Goal: Transaction & Acquisition: Purchase product/service

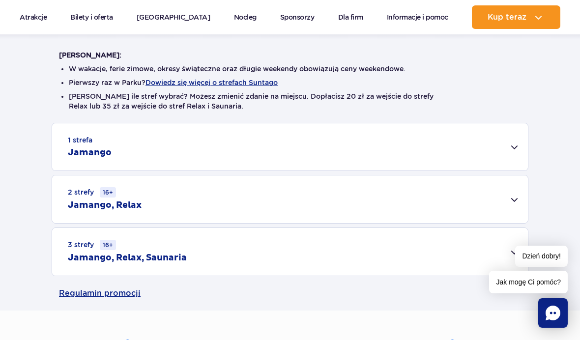
scroll to position [242, 0]
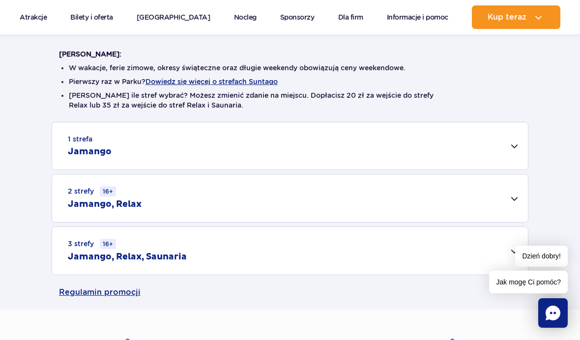
click at [525, 152] on div "1 strefa Jamango" at bounding box center [290, 145] width 476 height 47
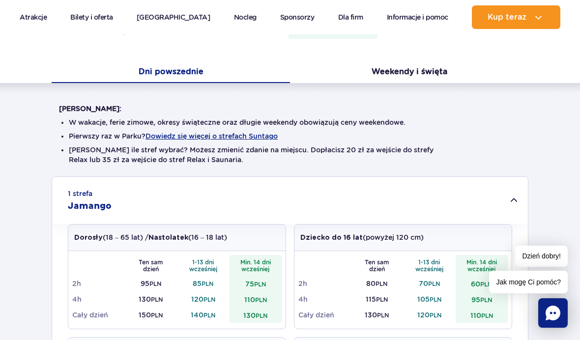
scroll to position [188, 0]
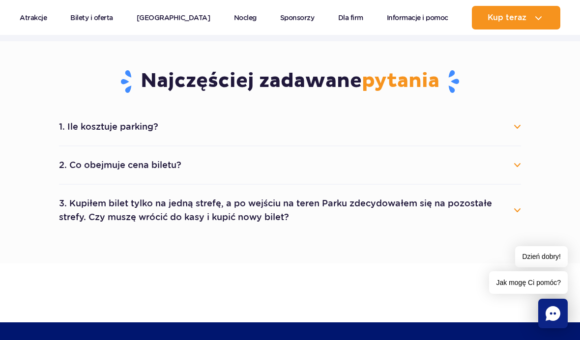
click at [520, 156] on button "2. Co obejmuje cena biletu?" at bounding box center [290, 165] width 462 height 22
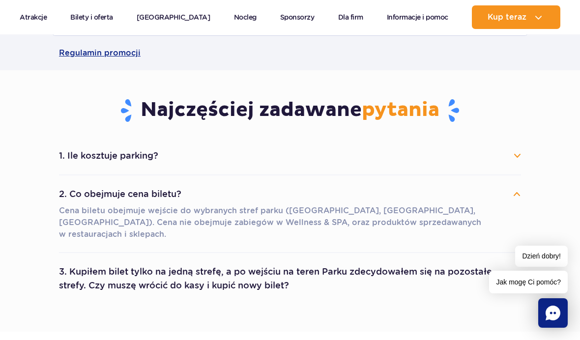
scroll to position [841, 0]
click at [516, 150] on button "1. Ile kosztuje parking?" at bounding box center [290, 157] width 462 height 22
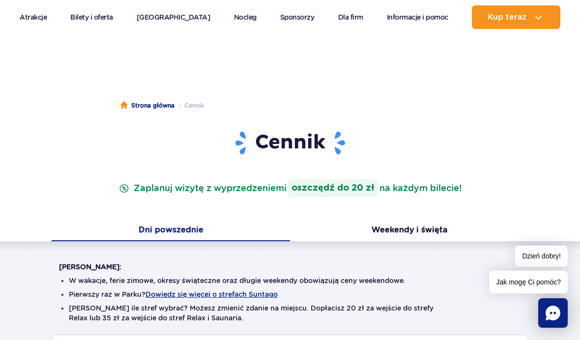
scroll to position [0, 0]
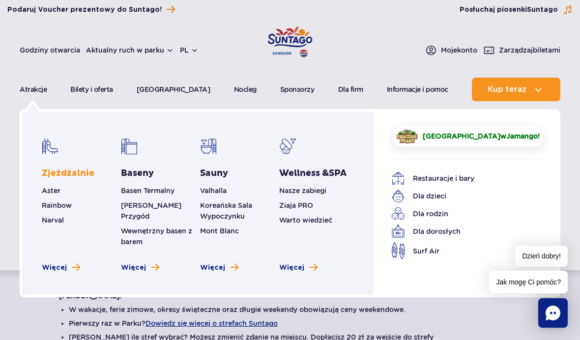
click at [83, 177] on link "Zjeżdżalnie" at bounding box center [68, 174] width 53 height 12
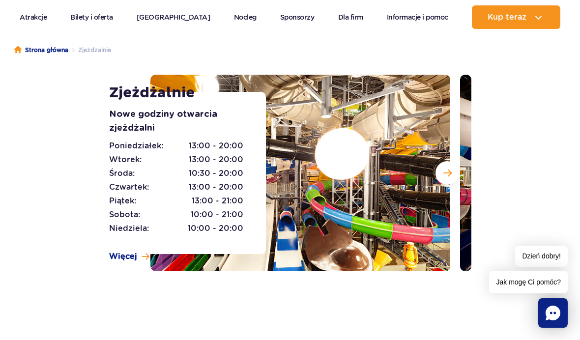
scroll to position [85, 0]
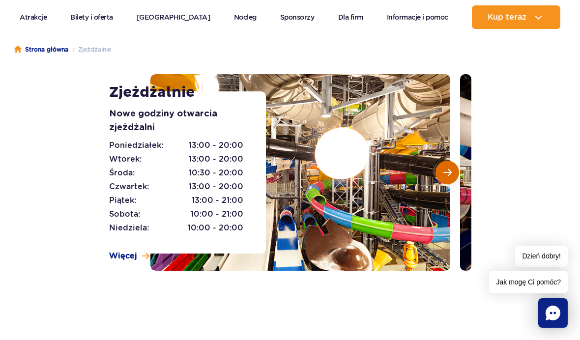
click at [446, 168] on span "Następny slajd" at bounding box center [448, 172] width 8 height 9
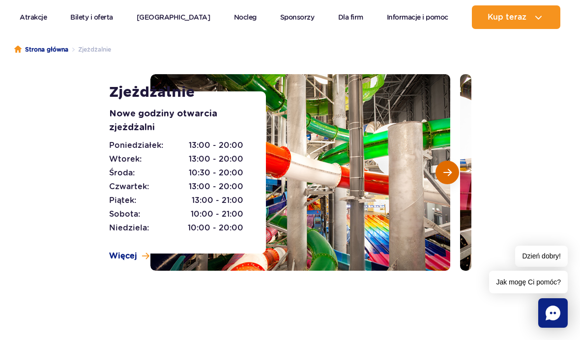
click at [456, 168] on button "Następny slajd" at bounding box center [448, 173] width 24 height 24
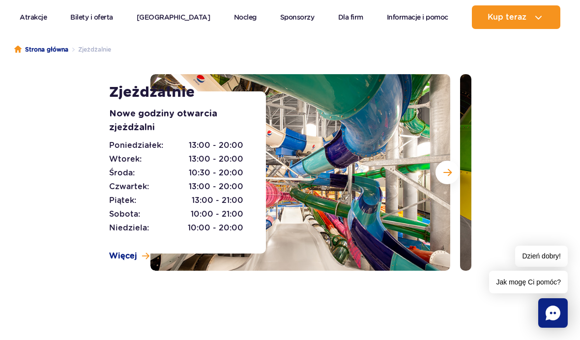
click at [458, 166] on div at bounding box center [310, 172] width 321 height 197
click at [451, 166] on button "Następny slajd" at bounding box center [448, 173] width 24 height 24
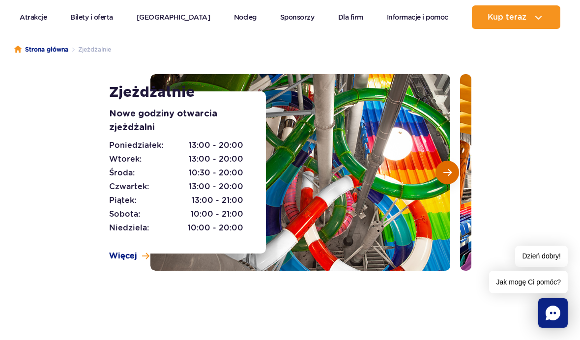
click at [446, 168] on span "Następny slajd" at bounding box center [448, 172] width 8 height 9
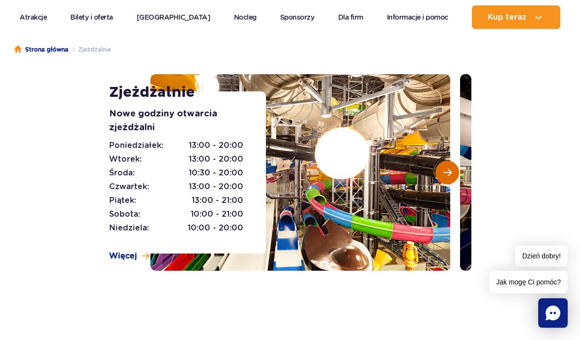
click at [450, 164] on button "Następny slajd" at bounding box center [448, 173] width 24 height 24
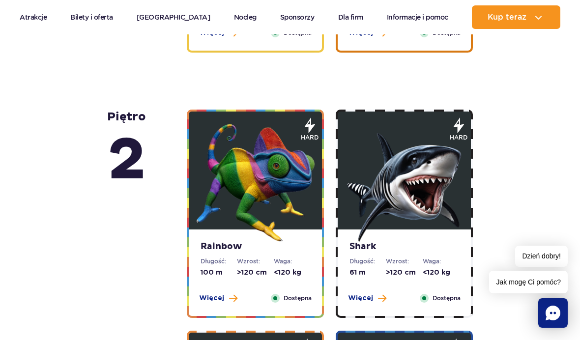
scroll to position [1977, 0]
click at [365, 294] on span "Więcej" at bounding box center [360, 299] width 25 height 10
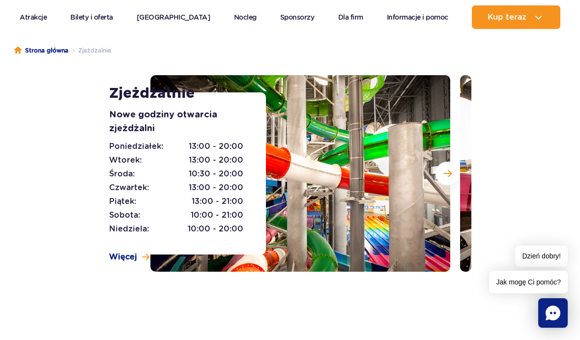
scroll to position [0, 0]
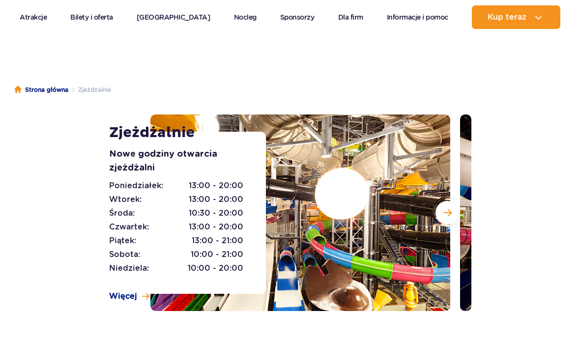
scroll to position [44, 0]
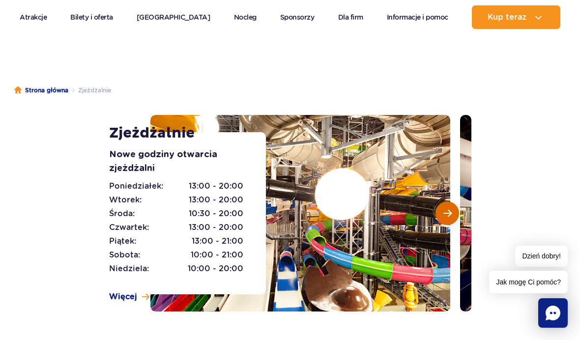
click at [439, 213] on button "Następny slajd" at bounding box center [448, 214] width 24 height 24
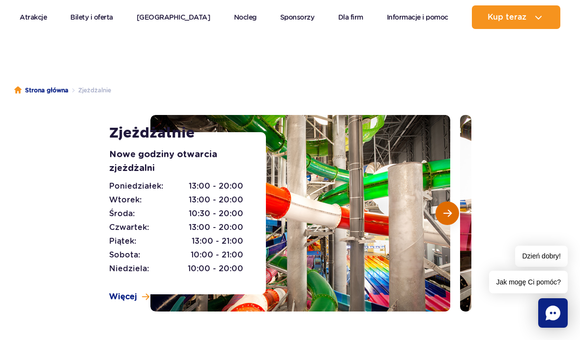
click at [444, 210] on span "Następny slajd" at bounding box center [448, 213] width 8 height 9
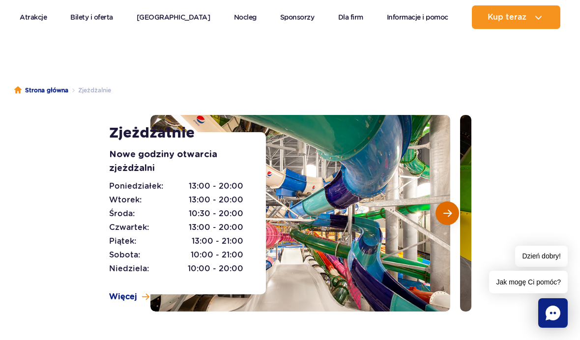
click at [447, 211] on span "Następny slajd" at bounding box center [448, 213] width 8 height 9
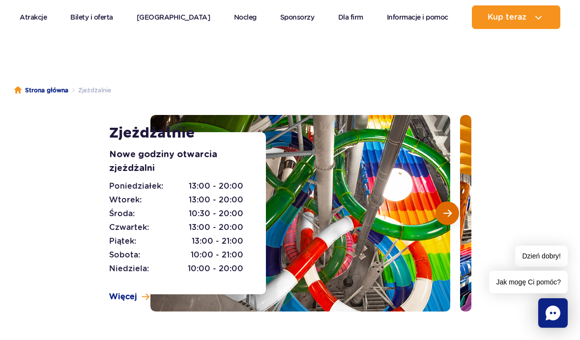
click at [452, 210] on button "Następny slajd" at bounding box center [448, 214] width 24 height 24
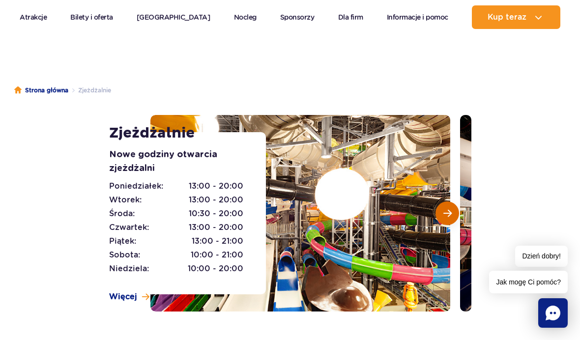
click at [450, 209] on span "Następny slajd" at bounding box center [448, 213] width 8 height 9
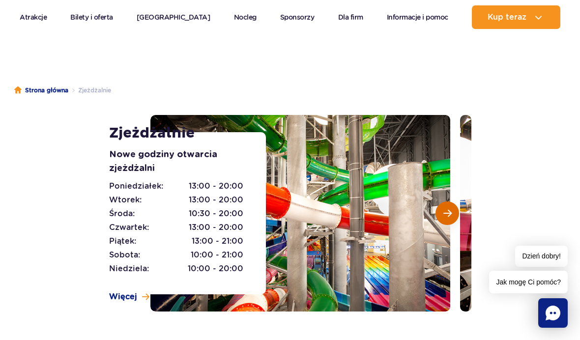
click at [449, 210] on span "Następny slajd" at bounding box center [448, 213] width 8 height 9
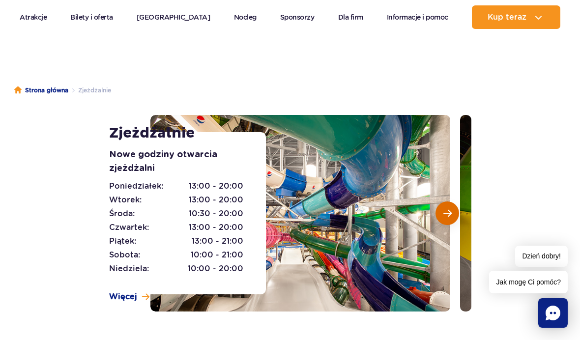
click at [451, 210] on span "Następny slajd" at bounding box center [448, 213] width 8 height 9
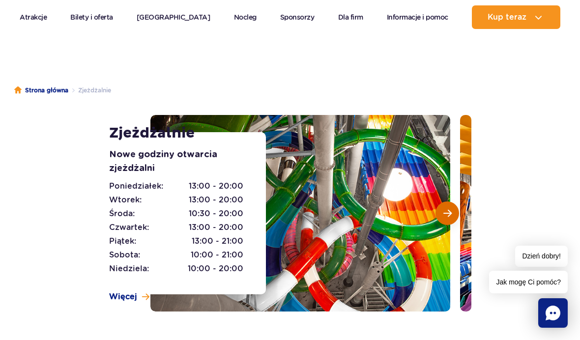
click at [450, 214] on span "Następny slajd" at bounding box center [448, 213] width 8 height 9
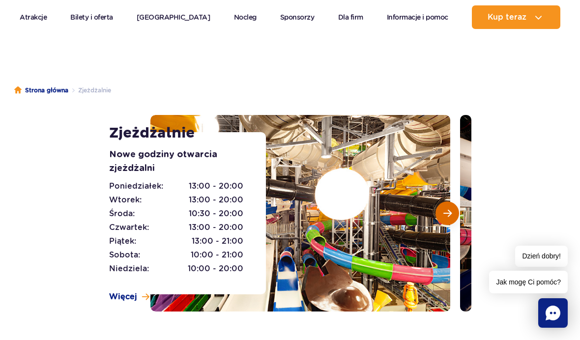
click at [450, 213] on span "Następny slajd" at bounding box center [448, 213] width 8 height 9
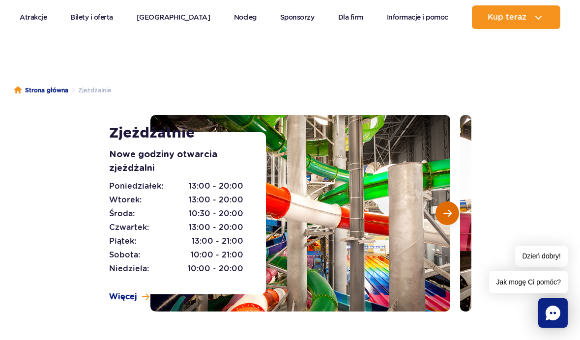
click at [452, 211] on button "Następny slajd" at bounding box center [448, 214] width 24 height 24
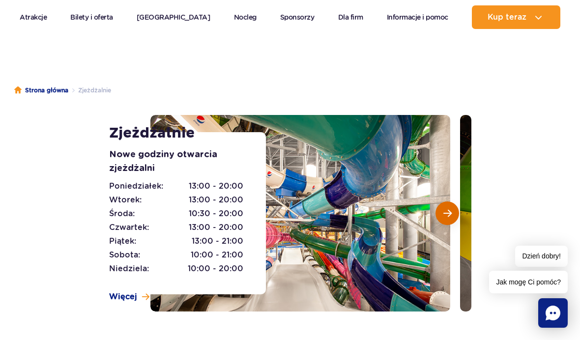
click at [452, 211] on button "Następny slajd" at bounding box center [448, 214] width 24 height 24
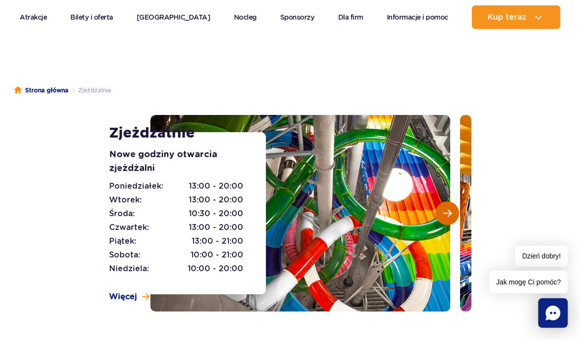
click at [447, 206] on button "Następny slajd" at bounding box center [448, 214] width 24 height 24
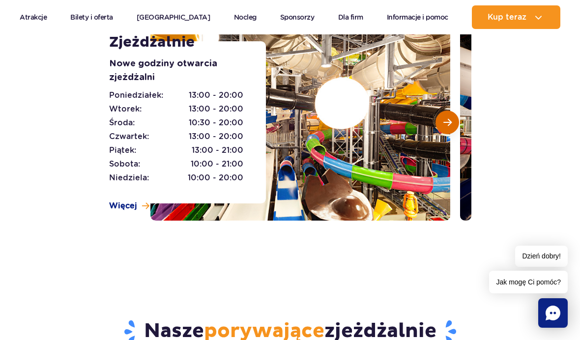
scroll to position [140, 0]
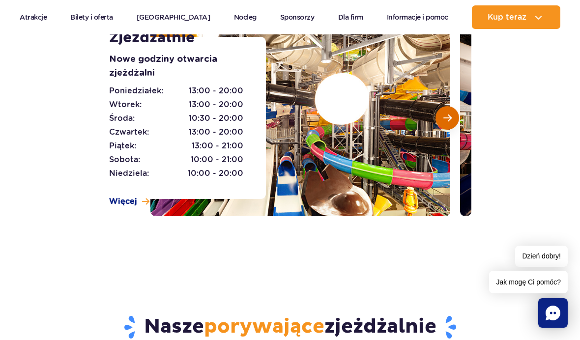
click at [450, 115] on span "Następny slajd" at bounding box center [448, 118] width 8 height 9
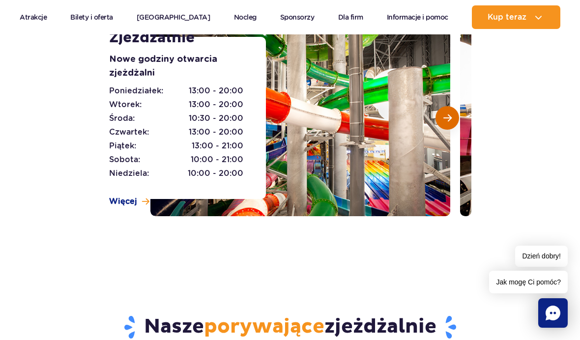
click at [444, 118] on span "Następny slajd" at bounding box center [448, 118] width 8 height 9
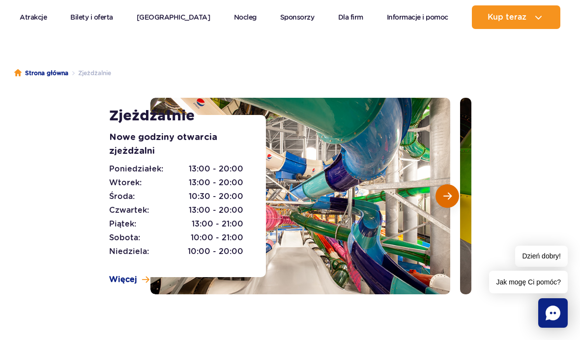
scroll to position [0, 0]
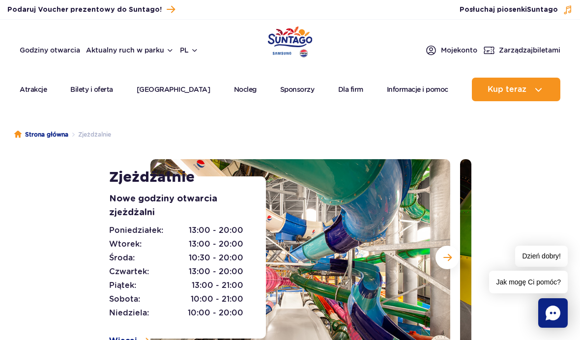
click at [258, 91] on ul "Aktualny ruch w parku Atrakcje Zjeżdżalnie Aster Rainbow Narval Więcej Baseny B…" at bounding box center [290, 90] width 541 height 24
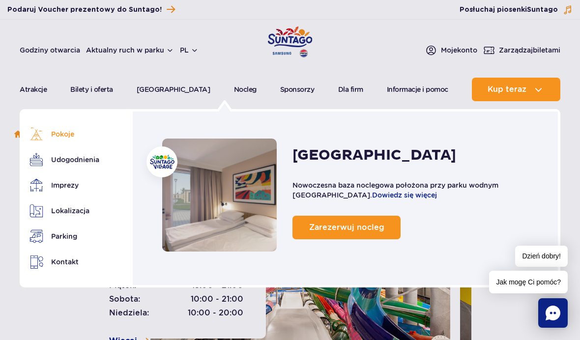
click at [72, 127] on link "Pokoje" at bounding box center [65, 134] width 71 height 14
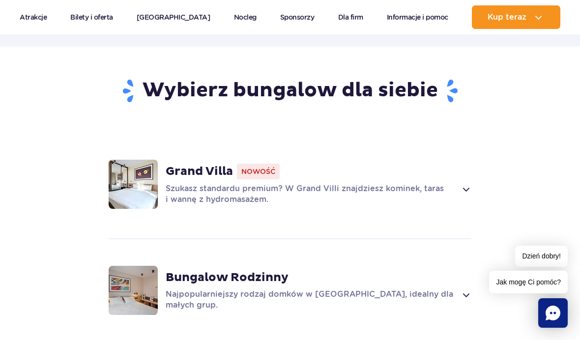
scroll to position [794, 0]
click at [516, 217] on section "Wybierz bungalow dla siebie Grand Villa Nowość Szukasz standardu premium? W Gra…" at bounding box center [290, 274] width 580 height 455
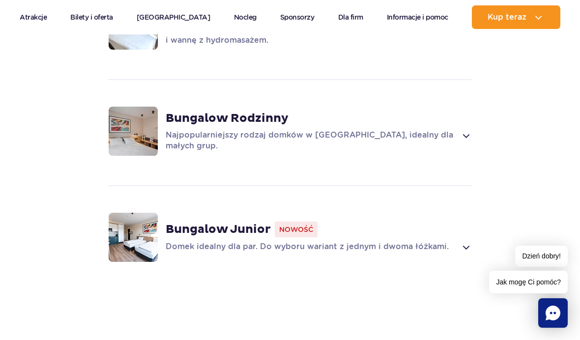
scroll to position [953, 0]
click at [462, 113] on div "Bungalow Rodzinny Najpopularniejszy rodzaj domków w Suntago Village, idealny dl…" at bounding box center [319, 132] width 306 height 40
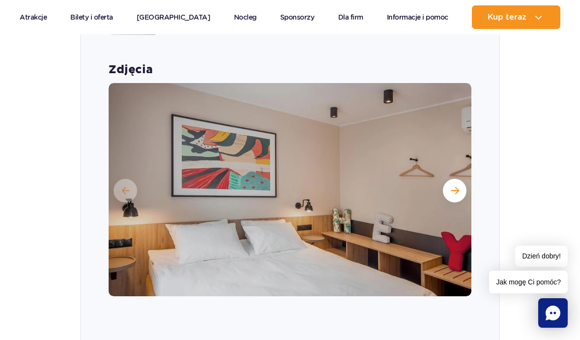
scroll to position [1079, 0]
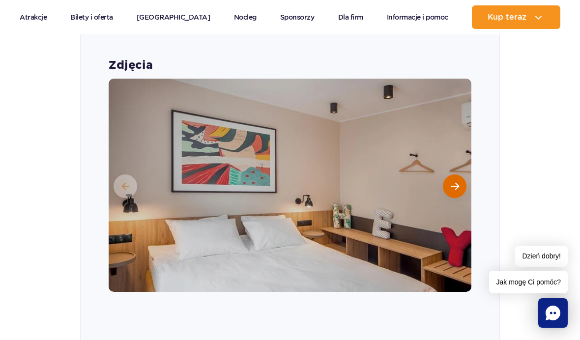
click at [459, 179] on button "Następny slajd" at bounding box center [455, 187] width 24 height 24
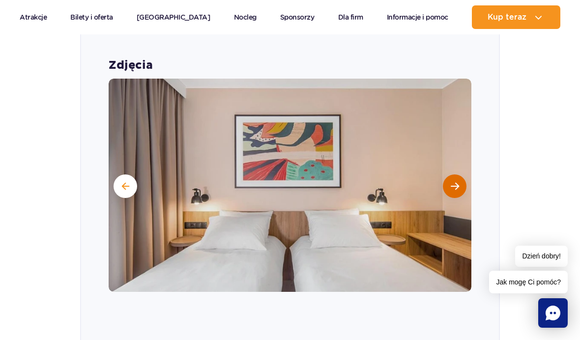
click at [458, 182] on span "Następny slajd" at bounding box center [455, 186] width 8 height 9
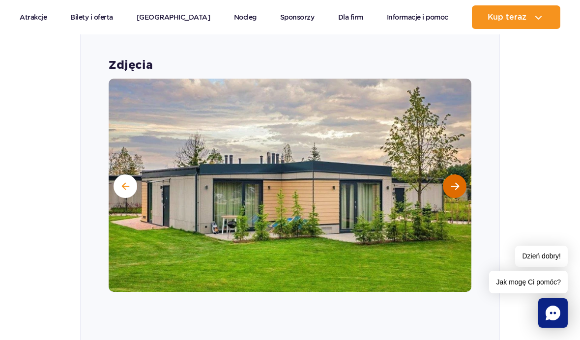
click at [460, 175] on button "Następny slajd" at bounding box center [455, 187] width 24 height 24
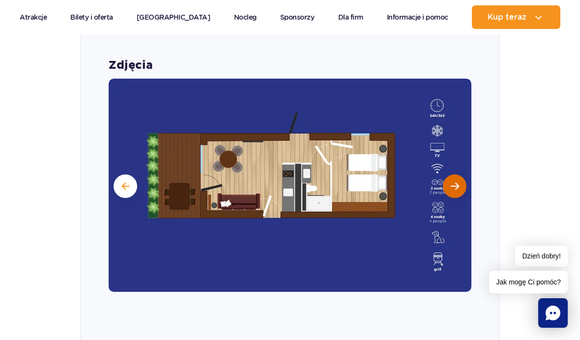
click at [457, 182] on span "Następny slajd" at bounding box center [455, 186] width 8 height 9
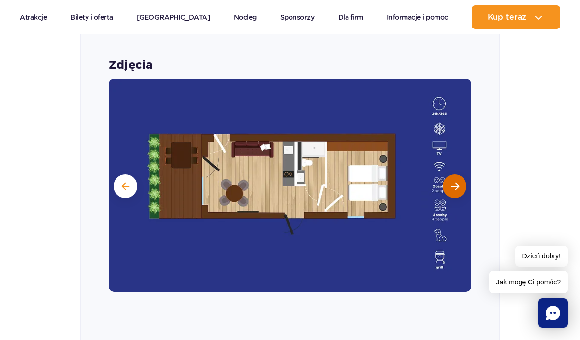
click at [454, 182] on span "Następny slajd" at bounding box center [455, 186] width 8 height 9
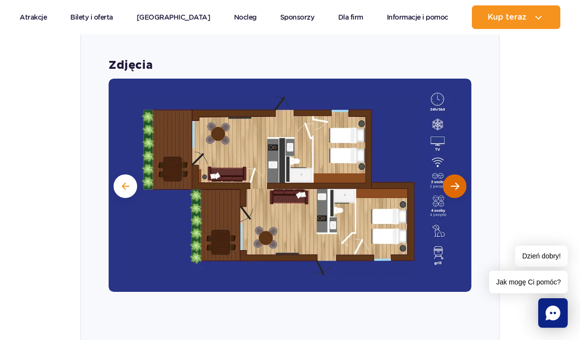
click at [458, 175] on button "Następny slajd" at bounding box center [455, 187] width 24 height 24
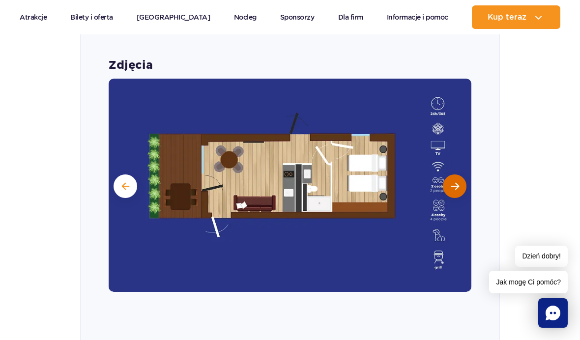
click at [450, 175] on button "Następny slajd" at bounding box center [455, 187] width 24 height 24
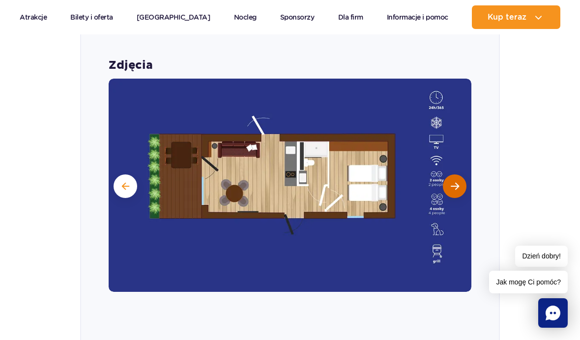
click at [455, 182] on span "Następny slajd" at bounding box center [455, 186] width 8 height 9
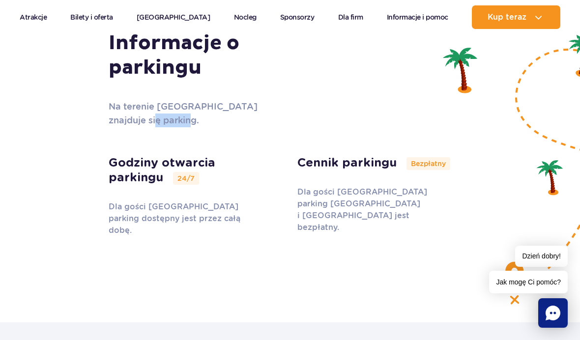
scroll to position [3674, 0]
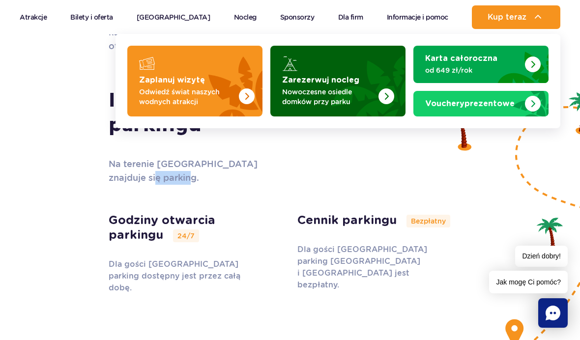
click at [387, 91] on img "Zarezerwuj nocleg" at bounding box center [387, 97] width 16 height 16
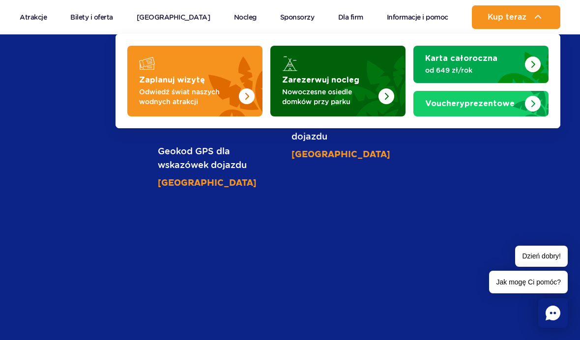
scroll to position [3087, 0]
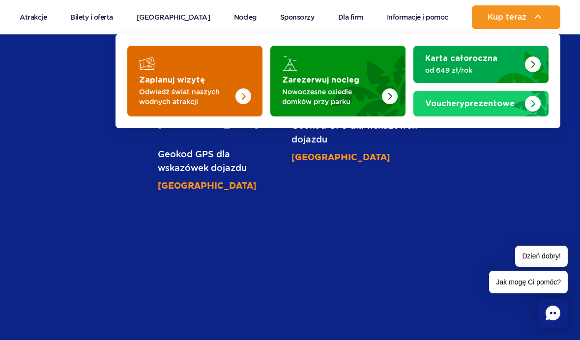
click at [245, 94] on img "Zaplanuj wizytę" at bounding box center [244, 97] width 16 height 16
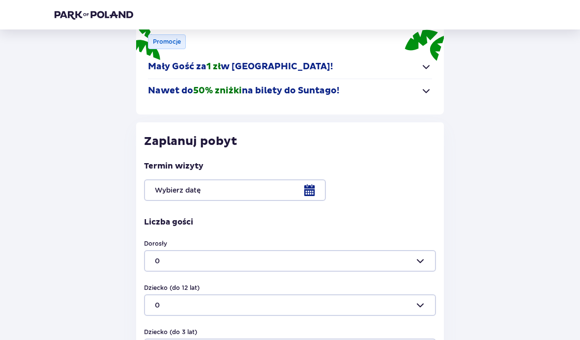
scroll to position [138, 0]
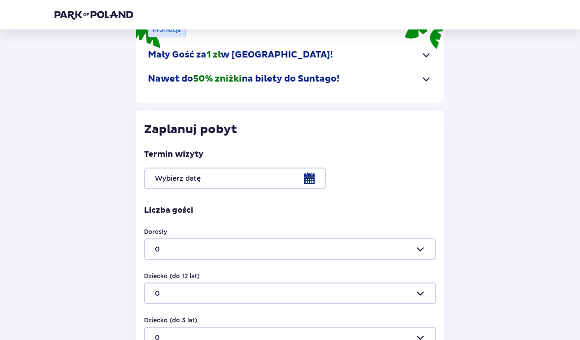
click at [313, 179] on div at bounding box center [290, 179] width 292 height 22
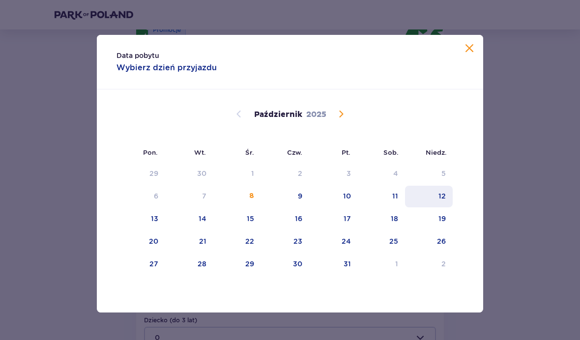
click at [438, 208] on div "12" at bounding box center [429, 197] width 48 height 22
click at [468, 55] on span "Zamknij" at bounding box center [470, 49] width 12 height 12
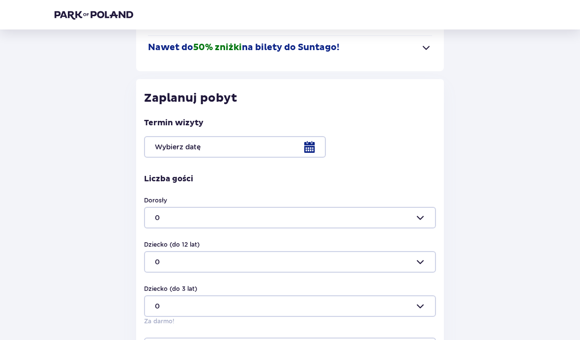
scroll to position [163, 0]
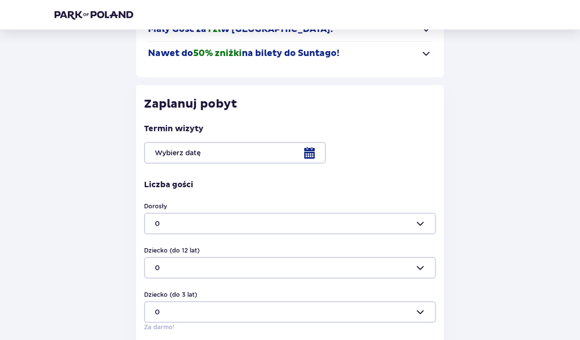
click at [302, 155] on div at bounding box center [290, 153] width 292 height 22
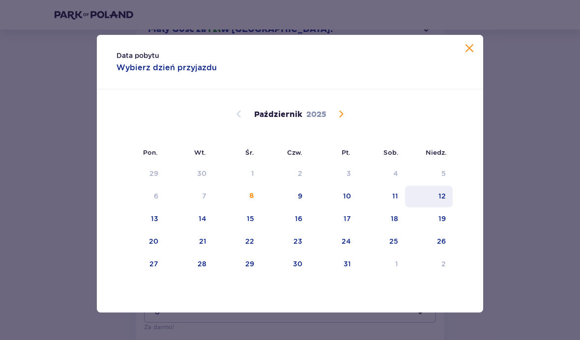
click at [442, 201] on div "12" at bounding box center [442, 196] width 7 height 10
click at [437, 202] on div "12" at bounding box center [429, 197] width 48 height 22
click at [437, 208] on div "12" at bounding box center [429, 197] width 48 height 22
click at [471, 55] on span "Zamknij" at bounding box center [470, 49] width 12 height 12
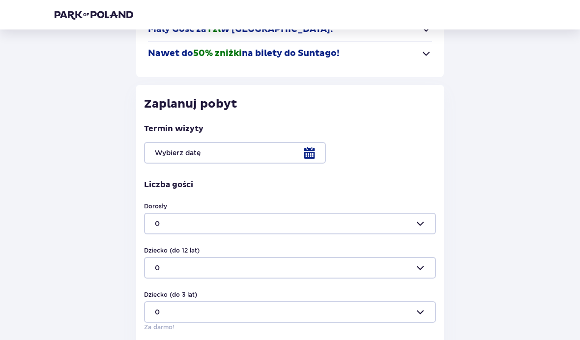
click at [301, 157] on div at bounding box center [290, 153] width 292 height 22
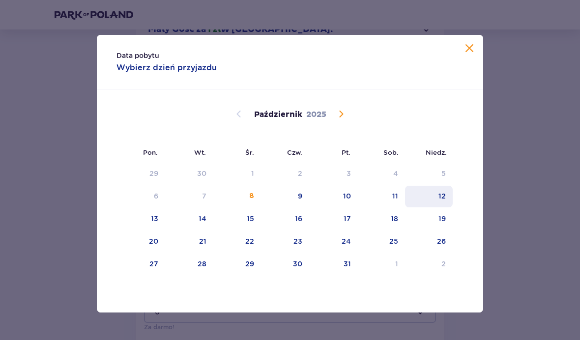
click at [444, 201] on div "12" at bounding box center [442, 196] width 7 height 10
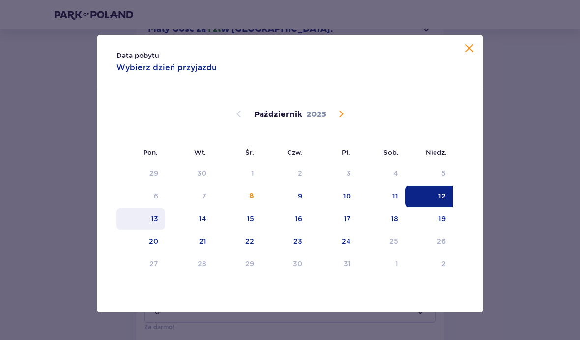
click at [154, 224] on div "13" at bounding box center [154, 219] width 7 height 10
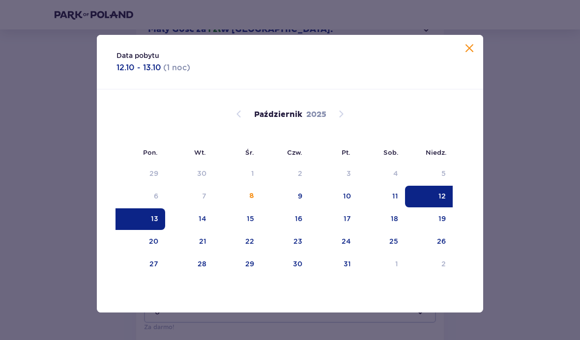
type input "12.10.25 - 13.10.25"
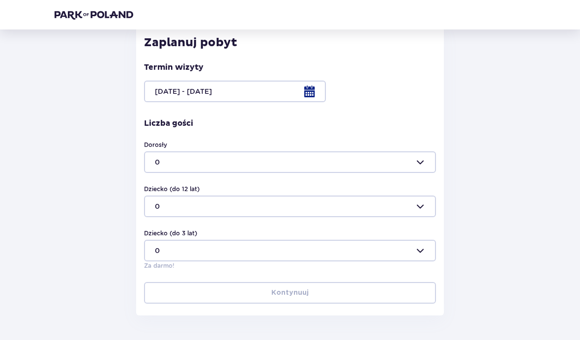
scroll to position [224, 0]
click at [418, 165] on div at bounding box center [290, 163] width 292 height 22
click at [257, 228] on div "2" at bounding box center [290, 231] width 270 height 10
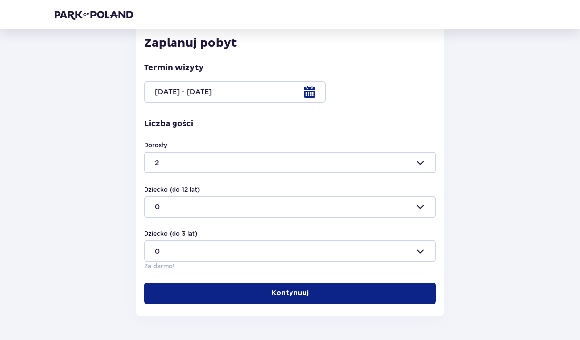
type input "2"
click at [423, 201] on div at bounding box center [290, 207] width 292 height 22
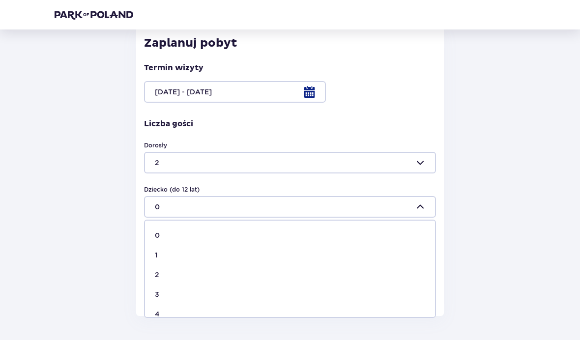
click at [195, 260] on div "1" at bounding box center [290, 255] width 270 height 10
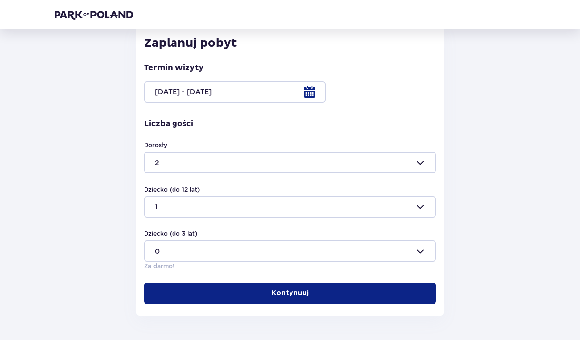
type input "1"
click at [419, 243] on div at bounding box center [290, 251] width 292 height 22
click at [474, 257] on div "Wróć Pomiń ten krok Nocleg Poznaj Suntago Village Do 50% zniżki na bilety do pa…" at bounding box center [290, 67] width 487 height 497
click at [403, 296] on button "Kontynuuj" at bounding box center [290, 294] width 292 height 22
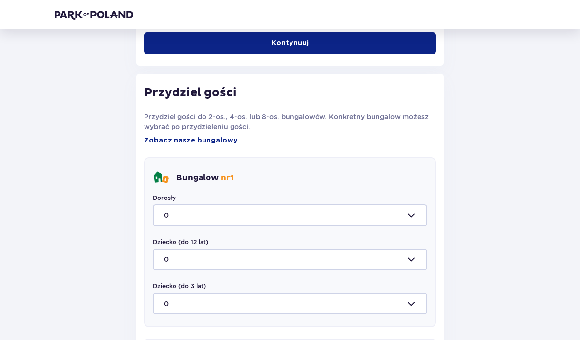
scroll to position [543, 0]
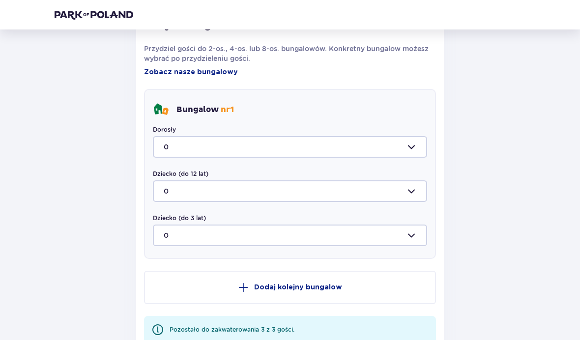
click at [406, 150] on div at bounding box center [290, 147] width 274 height 22
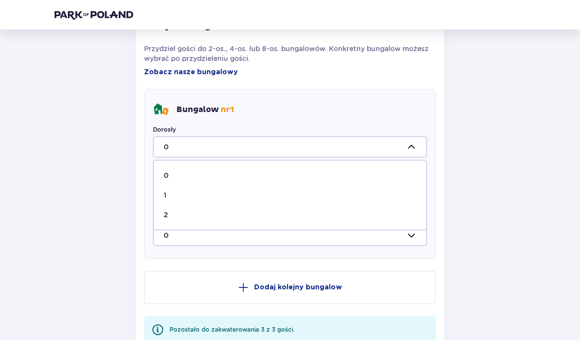
click at [371, 209] on span "2" at bounding box center [290, 215] width 272 height 20
type input "2"
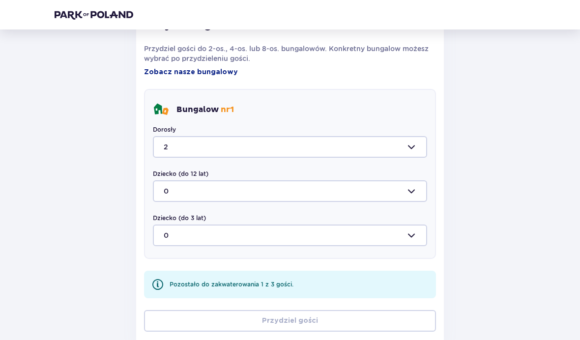
click at [403, 189] on div at bounding box center [290, 191] width 274 height 22
click at [411, 189] on div at bounding box center [290, 191] width 274 height 22
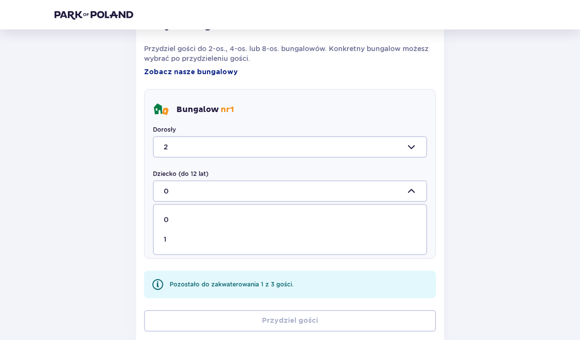
click at [401, 236] on div "1" at bounding box center [290, 240] width 253 height 10
type input "1"
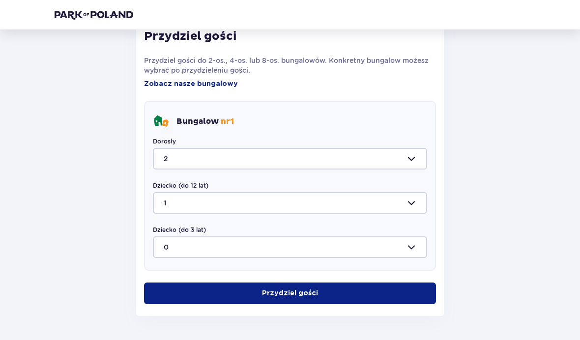
click at [336, 288] on button "Przydziel gości" at bounding box center [290, 294] width 292 height 22
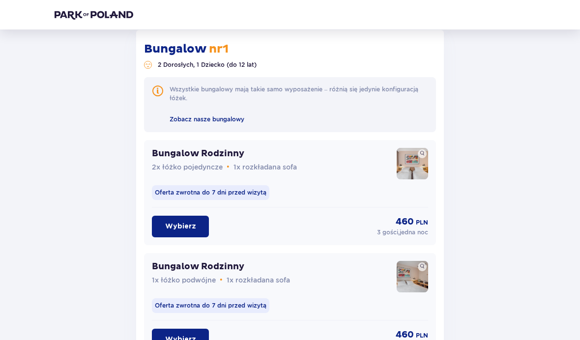
scroll to position [773, 0]
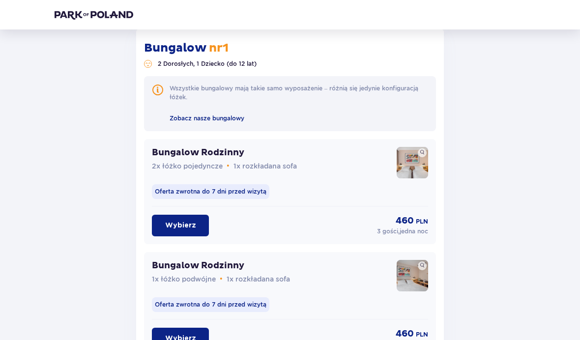
click at [412, 169] on img at bounding box center [412, 162] width 31 height 31
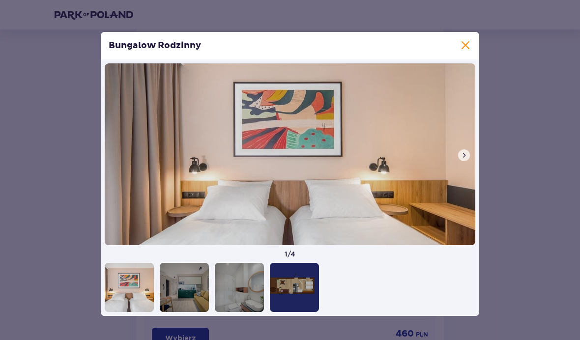
click at [468, 161] on button at bounding box center [464, 156] width 12 height 12
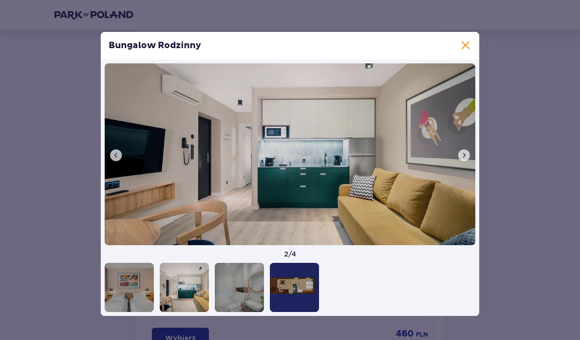
click at [466, 159] on span at bounding box center [464, 155] width 8 height 8
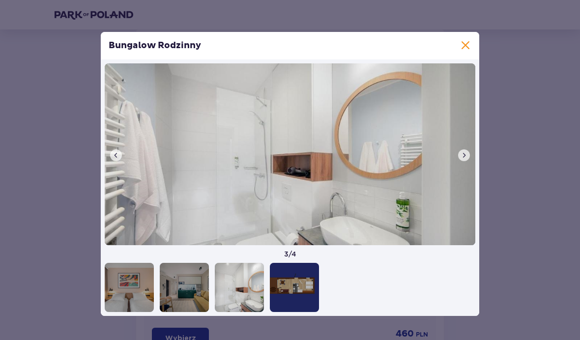
click at [460, 161] on button at bounding box center [464, 156] width 12 height 12
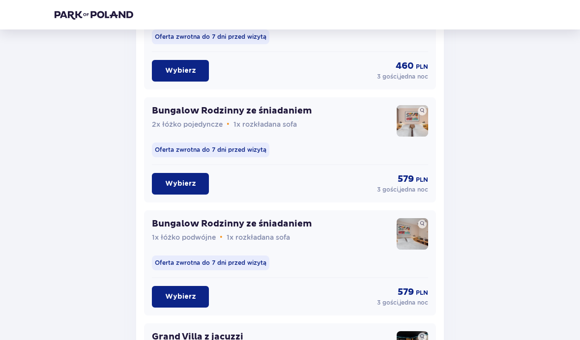
scroll to position [1041, 0]
click at [415, 267] on div "Oferta zwrotna do 7 dni przed wizytą" at bounding box center [290, 263] width 276 height 17
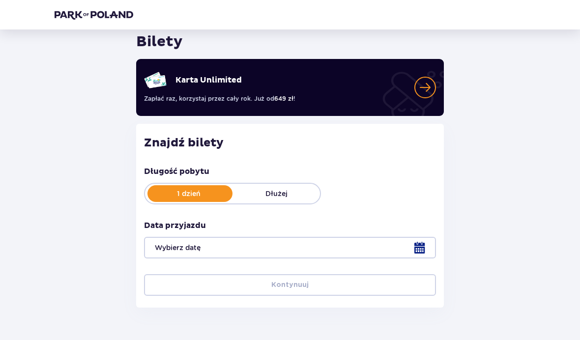
scroll to position [36, 0]
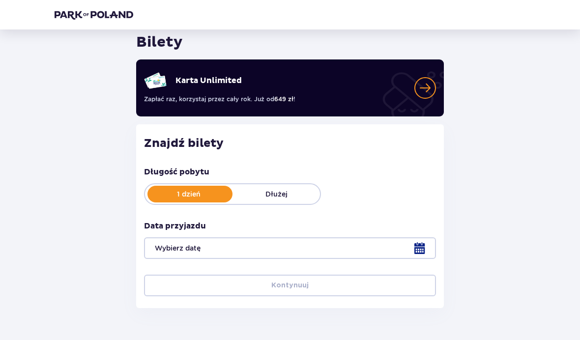
click at [281, 188] on div "1 dzień Dłużej" at bounding box center [232, 194] width 177 height 22
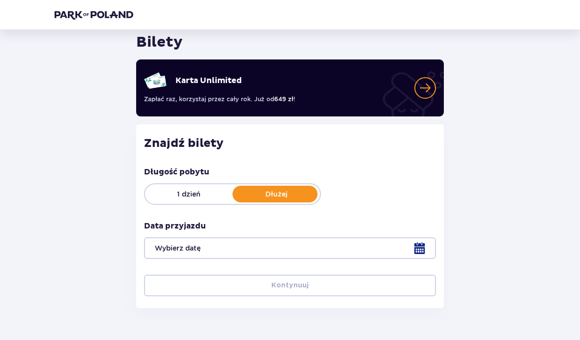
click at [423, 245] on div at bounding box center [290, 249] width 292 height 22
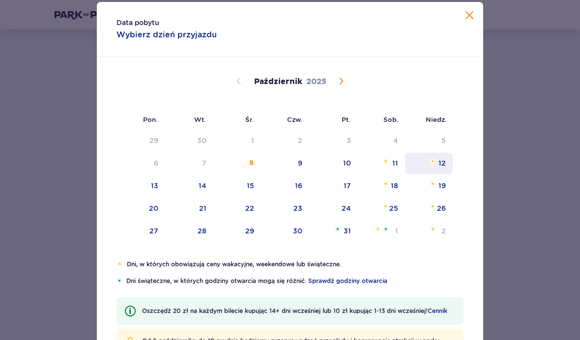
click at [440, 172] on div "12" at bounding box center [429, 164] width 48 height 22
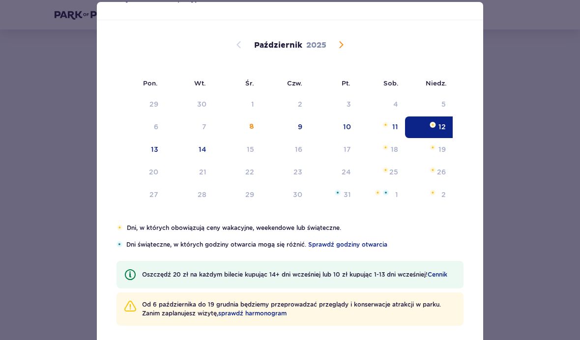
scroll to position [36, 0]
click at [157, 154] on div "13" at bounding box center [154, 150] width 7 height 10
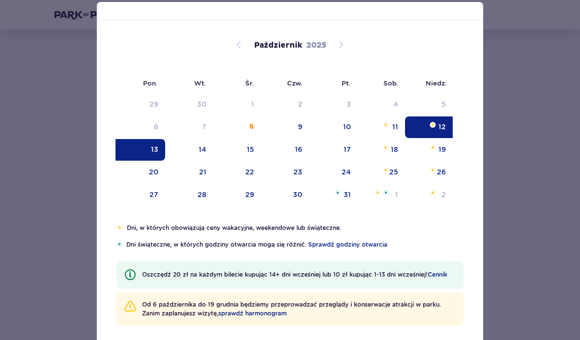
type input "[DATE] - [DATE]"
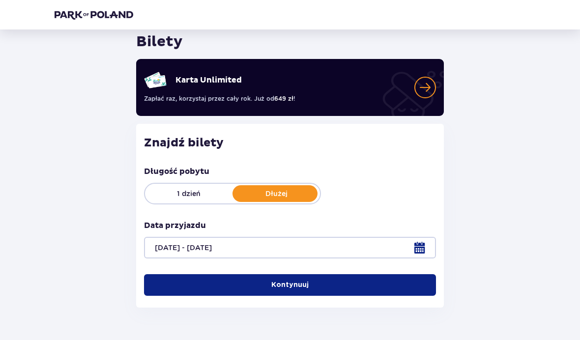
scroll to position [36, 0]
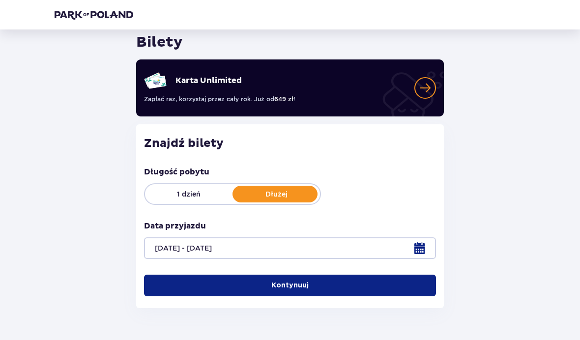
click at [343, 282] on button "Kontynuuj" at bounding box center [290, 286] width 292 height 22
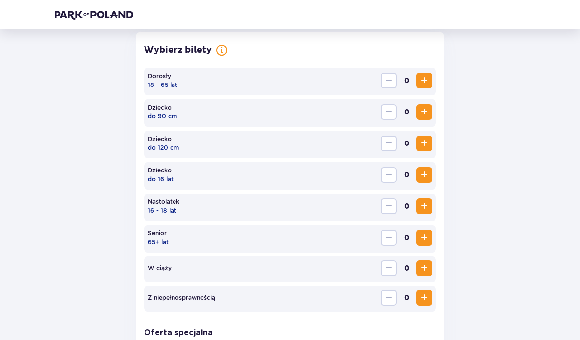
scroll to position [257, 0]
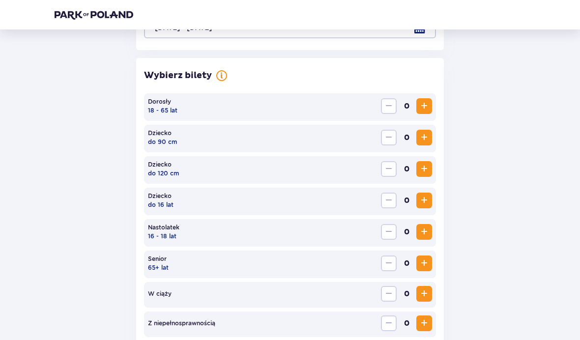
click at [424, 105] on span "Zwiększ" at bounding box center [425, 106] width 12 height 12
click at [424, 108] on span "Zwiększ" at bounding box center [425, 106] width 12 height 12
click at [426, 193] on button "Zwiększ" at bounding box center [425, 201] width 16 height 16
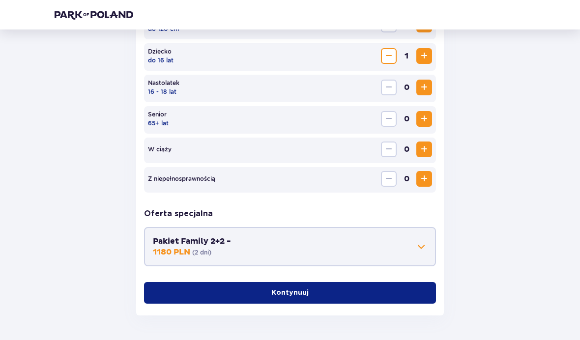
scroll to position [401, 0]
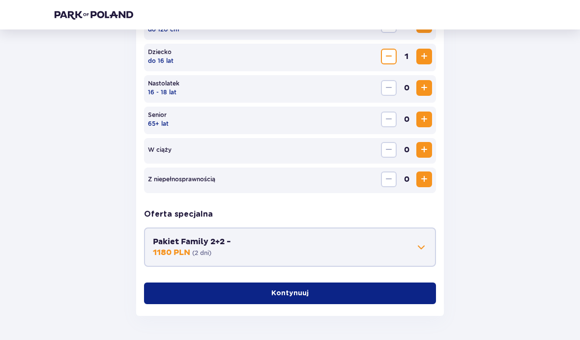
click at [408, 290] on button "Kontynuuj" at bounding box center [290, 294] width 292 height 22
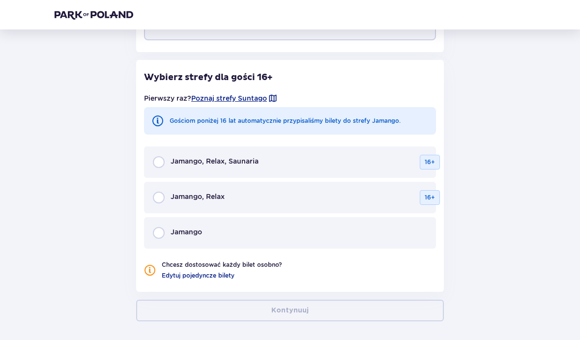
scroll to position [633, 0]
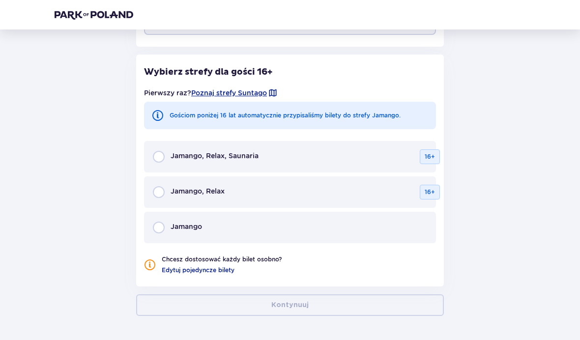
click at [163, 160] on input "radio" at bounding box center [159, 157] width 12 height 12
radio input "true"
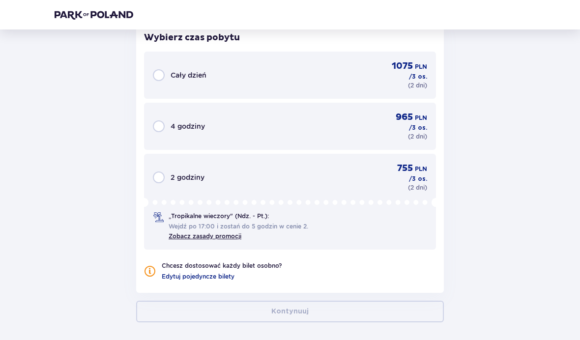
scroll to position [908, 0]
click at [163, 75] on input "radio" at bounding box center [159, 75] width 12 height 12
radio input "true"
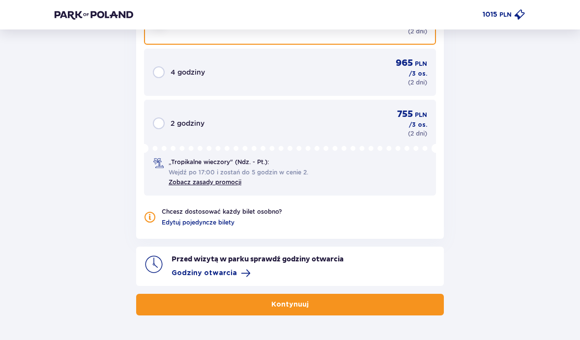
scroll to position [961, 0]
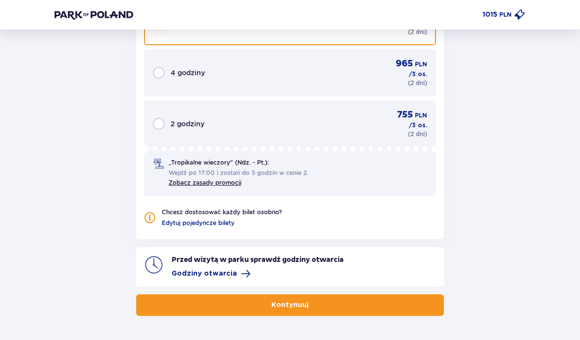
click at [393, 298] on button "Kontynuuj" at bounding box center [290, 306] width 308 height 22
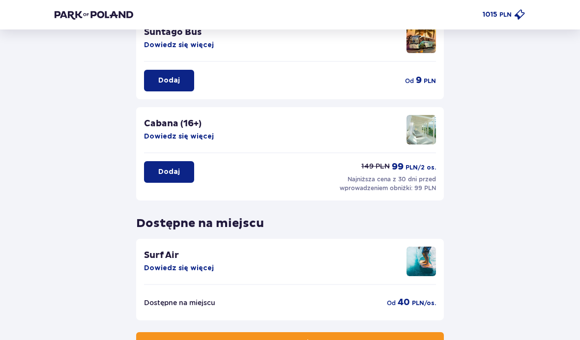
scroll to position [218, 0]
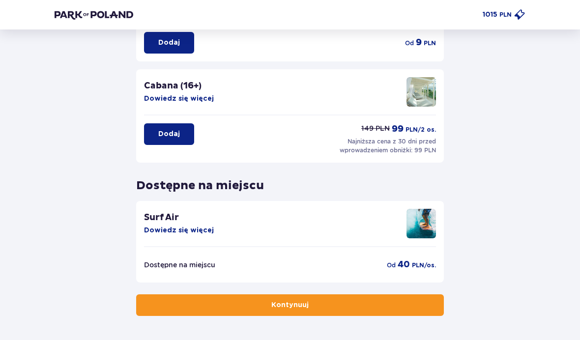
click at [417, 301] on button "Kontynuuj" at bounding box center [290, 306] width 308 height 22
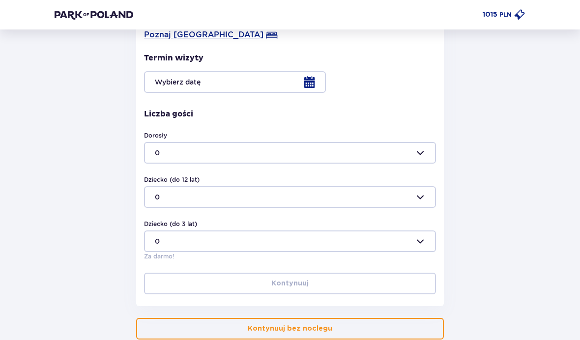
scroll to position [217, 0]
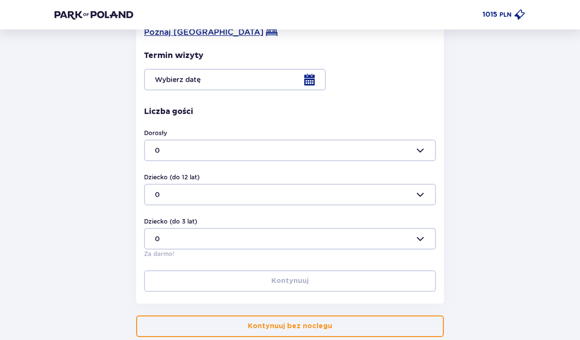
click at [309, 80] on div at bounding box center [290, 80] width 292 height 22
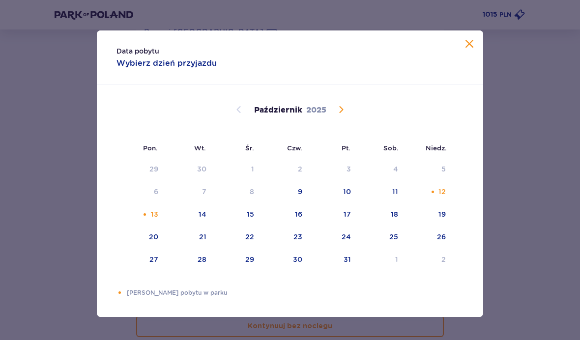
click at [467, 50] on span "Zamknij" at bounding box center [470, 44] width 12 height 12
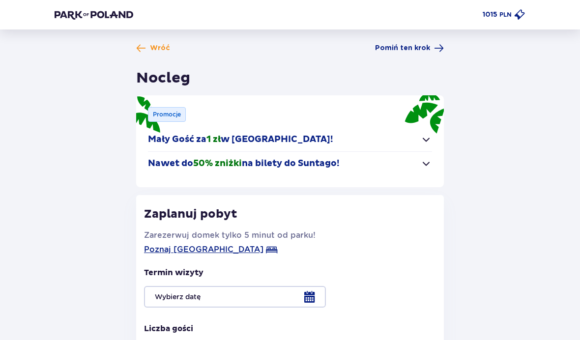
click at [100, 14] on img at bounding box center [94, 15] width 79 height 10
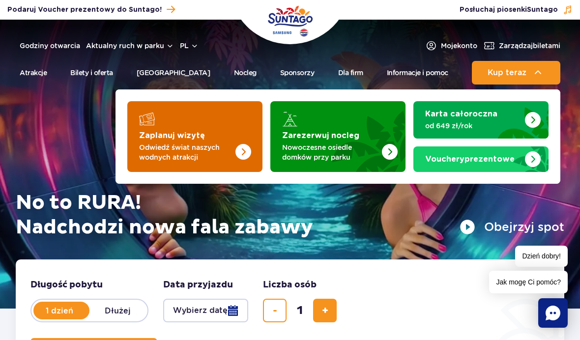
click at [228, 121] on img "Zaplanuj wizytę" at bounding box center [223, 133] width 78 height 77
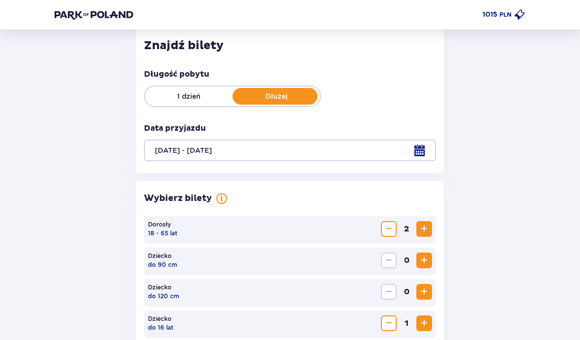
click at [187, 98] on p "1 dzień" at bounding box center [189, 96] width 88 height 10
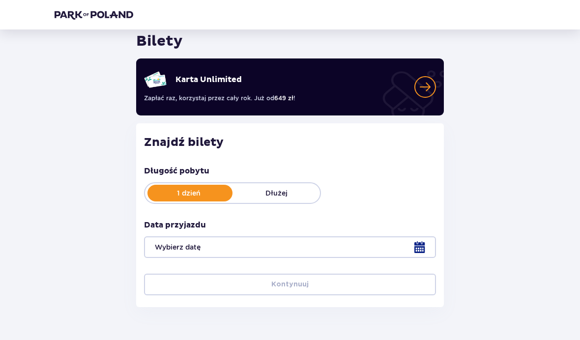
scroll to position [36, 0]
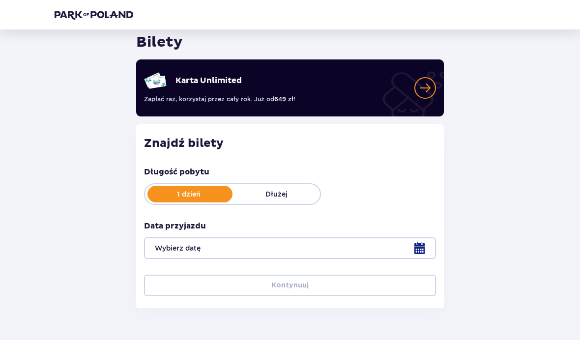
click at [426, 246] on div at bounding box center [290, 249] width 292 height 22
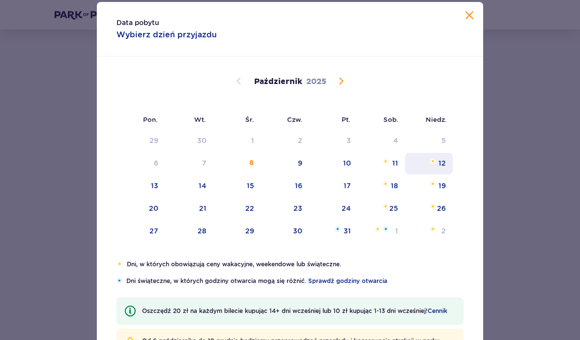
click at [440, 168] on div "12" at bounding box center [442, 163] width 7 height 10
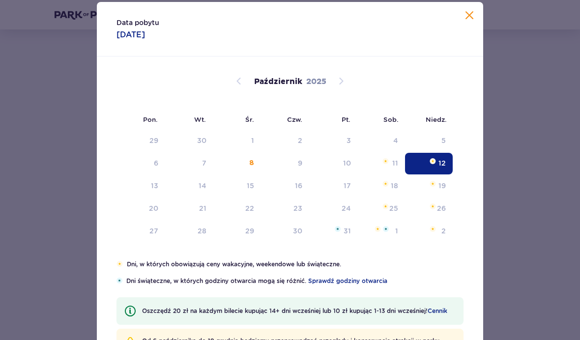
type input "12.10.25"
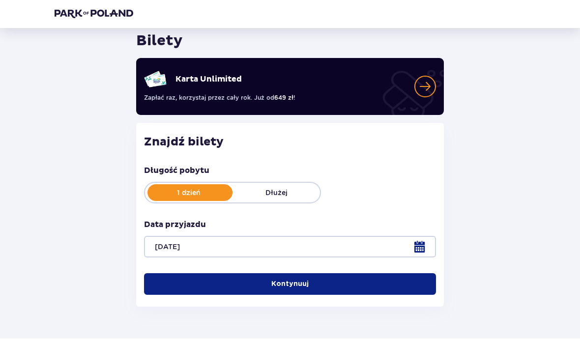
scroll to position [36, 0]
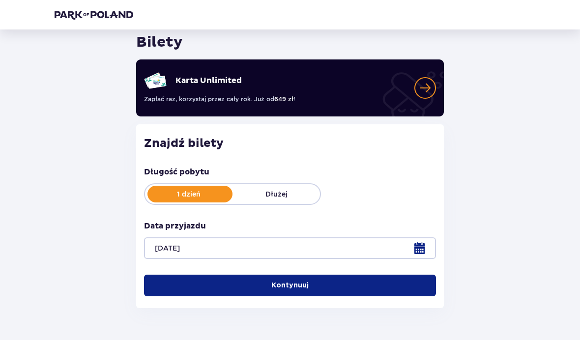
click at [375, 280] on button "Kontynuuj" at bounding box center [290, 286] width 292 height 22
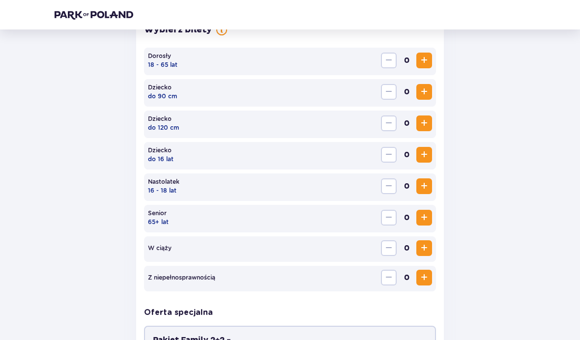
scroll to position [303, 0]
click at [424, 58] on span "Zwiększ" at bounding box center [425, 60] width 12 height 12
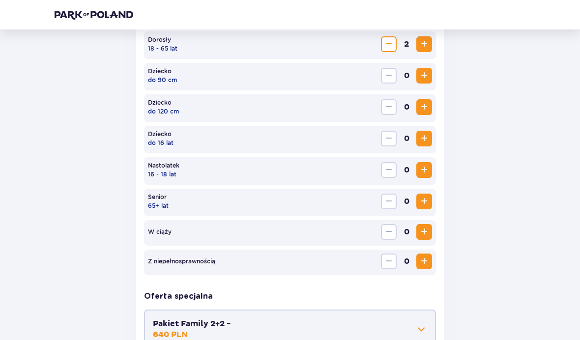
scroll to position [326, 0]
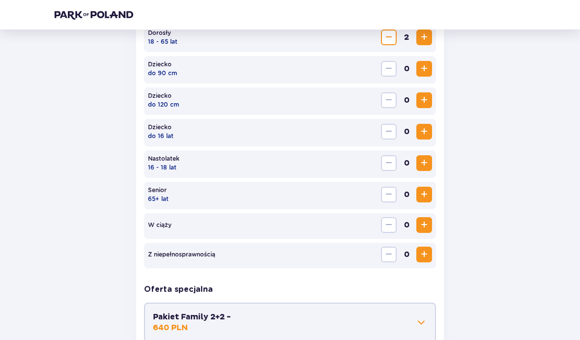
click at [424, 126] on span "Zwiększ" at bounding box center [425, 132] width 12 height 12
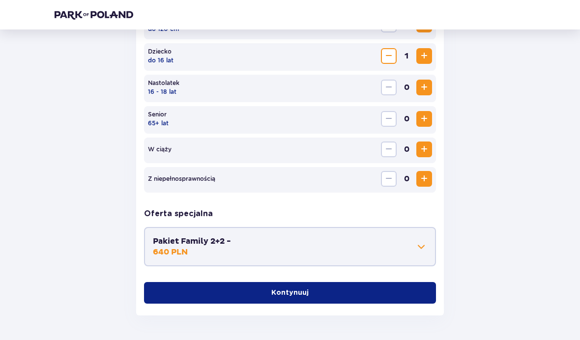
scroll to position [401, 0]
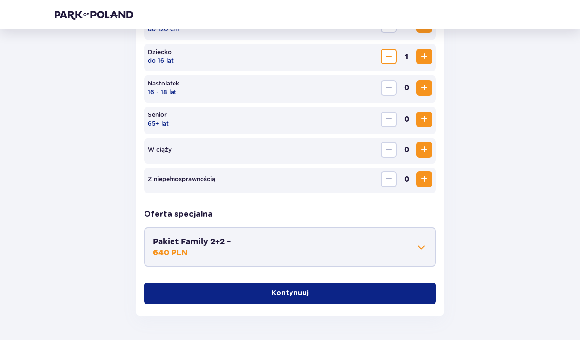
click at [312, 290] on span "button" at bounding box center [311, 294] width 10 height 10
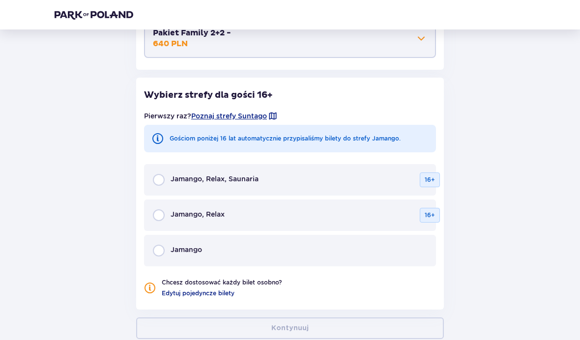
scroll to position [633, 0]
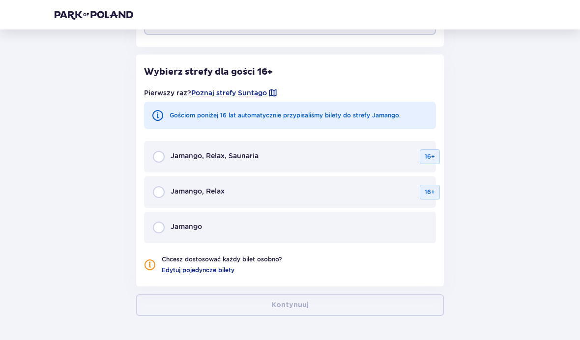
click at [155, 158] on input "radio" at bounding box center [159, 157] width 12 height 12
radio input "true"
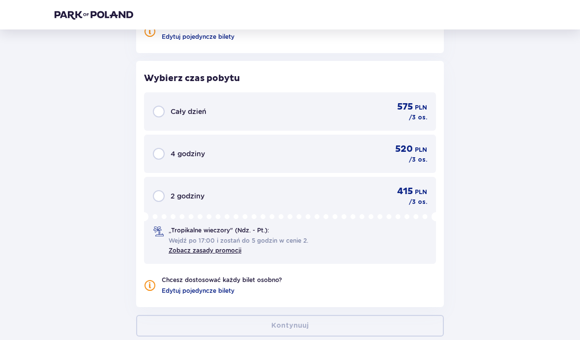
scroll to position [867, 0]
click at [161, 117] on input "radio" at bounding box center [159, 111] width 12 height 12
radio input "true"
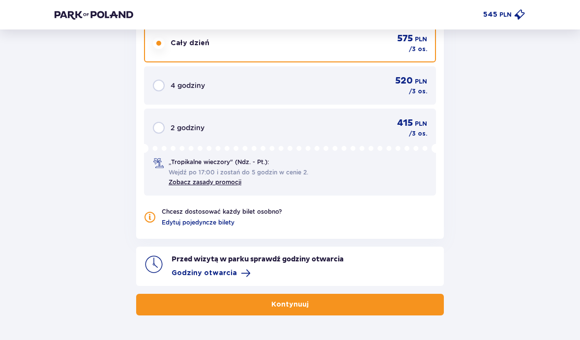
scroll to position [934, 0]
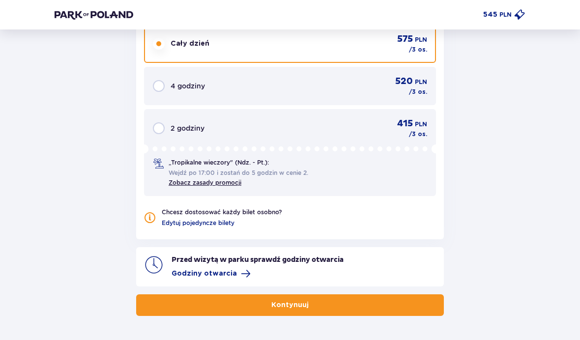
click at [397, 303] on button "Kontynuuj" at bounding box center [290, 306] width 308 height 22
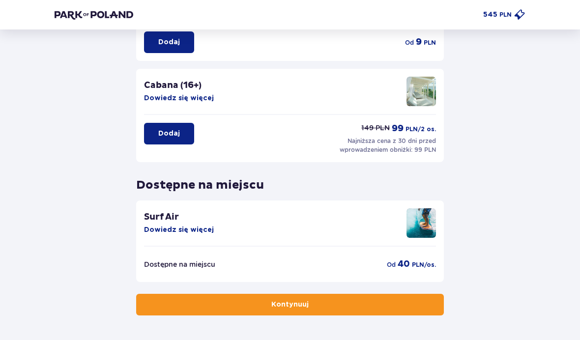
scroll to position [218, 0]
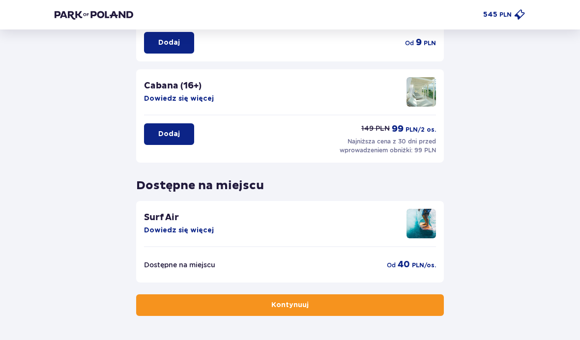
click at [411, 304] on button "Kontynuuj" at bounding box center [290, 306] width 308 height 22
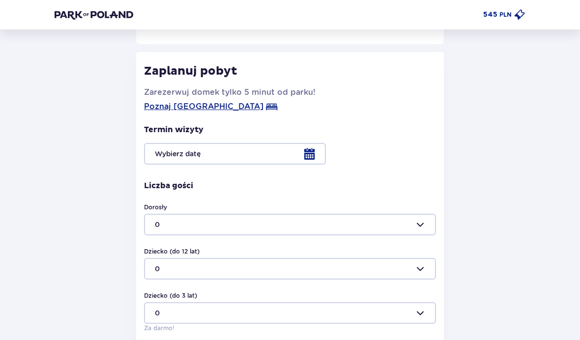
scroll to position [146, 0]
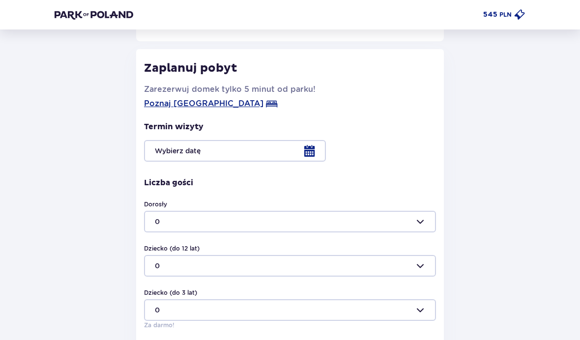
click at [311, 154] on div at bounding box center [290, 151] width 292 height 22
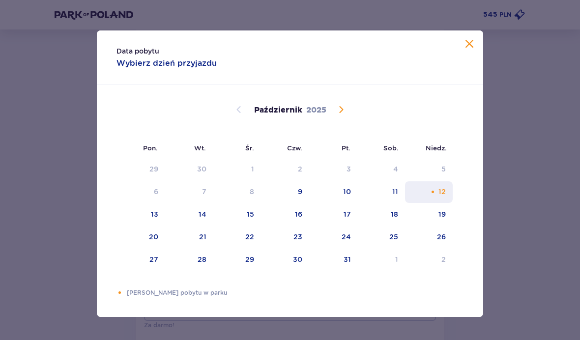
click at [440, 197] on div "12" at bounding box center [442, 192] width 7 height 10
click at [559, 86] on div "Data pobytu Wybierz dzień przyjazdu Pon. Wt. Śr. Czw. Pt. Sob. Niedz. Wrzesień …" at bounding box center [290, 174] width 580 height 348
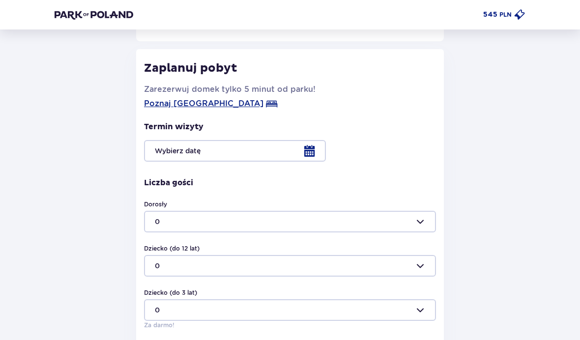
click at [306, 154] on div at bounding box center [290, 151] width 292 height 22
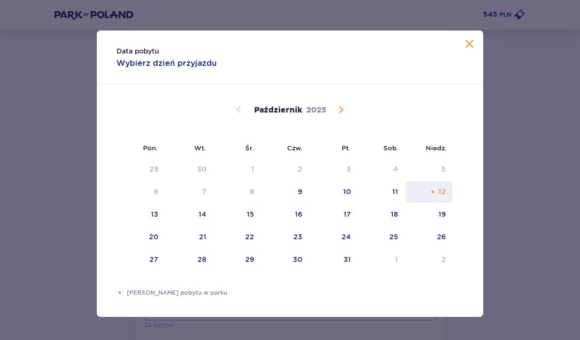
click at [439, 197] on div "12" at bounding box center [442, 192] width 7 height 10
click at [442, 197] on div "12" at bounding box center [442, 192] width 7 height 10
click at [471, 50] on span "Zamknij" at bounding box center [470, 44] width 12 height 12
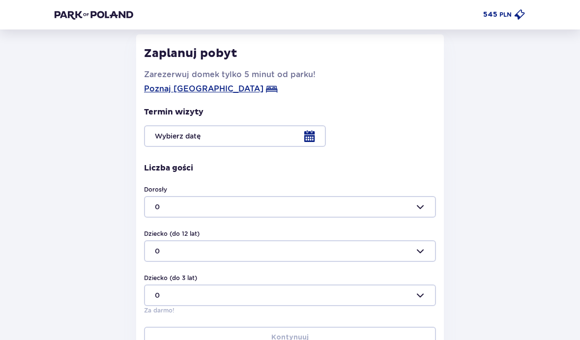
scroll to position [165, 0]
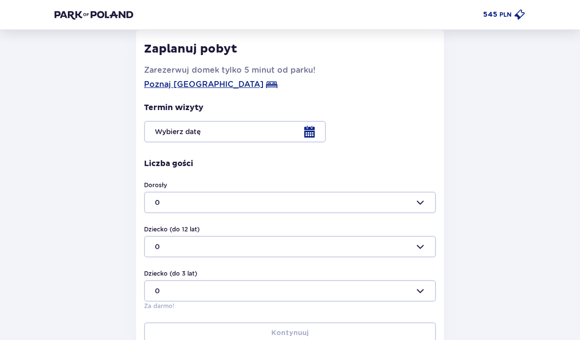
click at [309, 133] on div at bounding box center [290, 132] width 292 height 22
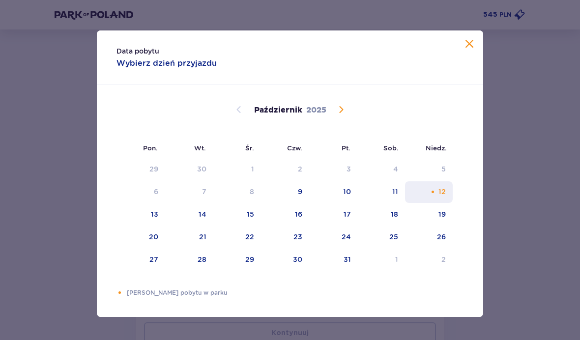
click at [446, 197] on div "12" at bounding box center [442, 192] width 7 height 10
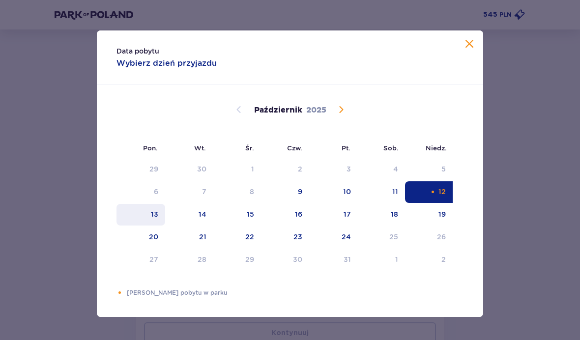
click at [150, 226] on div "13" at bounding box center [141, 215] width 49 height 22
type input "12.10.25 - 13.10.25"
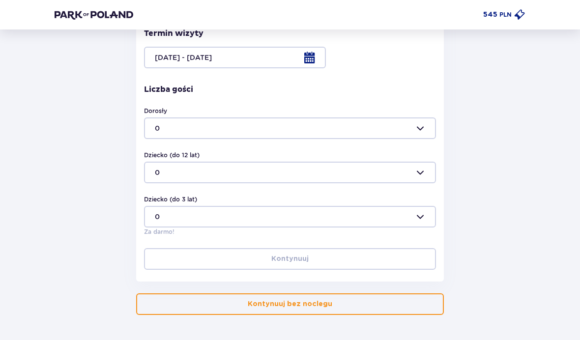
scroll to position [239, 0]
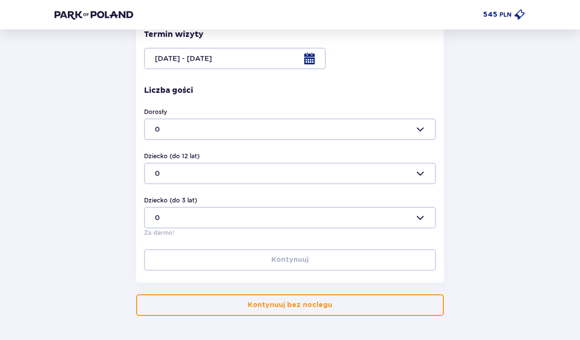
click at [419, 128] on div at bounding box center [290, 130] width 292 height 22
click at [375, 190] on span "2" at bounding box center [290, 197] width 290 height 20
type input "2"
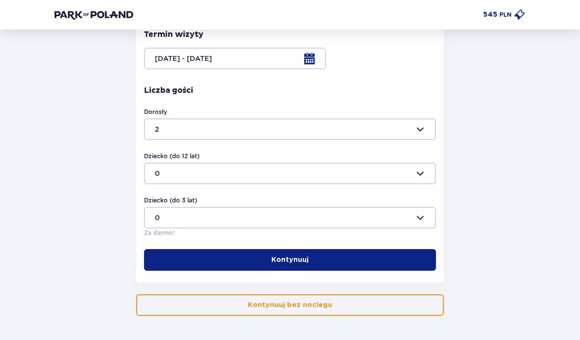
click at [423, 174] on div at bounding box center [290, 174] width 292 height 22
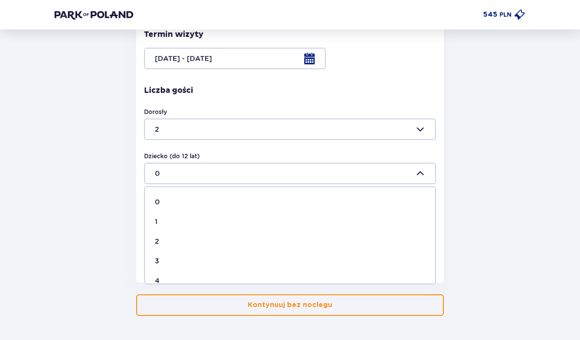
click at [333, 221] on div "1" at bounding box center [290, 222] width 270 height 10
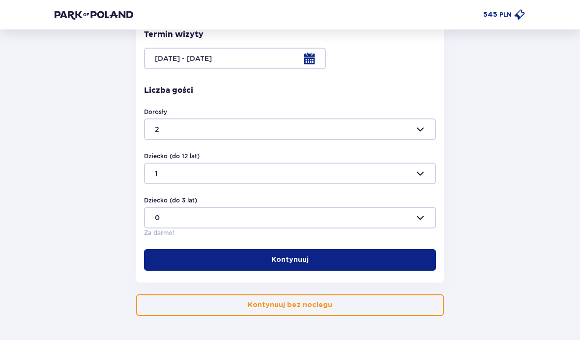
type input "1"
click at [325, 262] on button "Kontynuuj" at bounding box center [290, 260] width 292 height 22
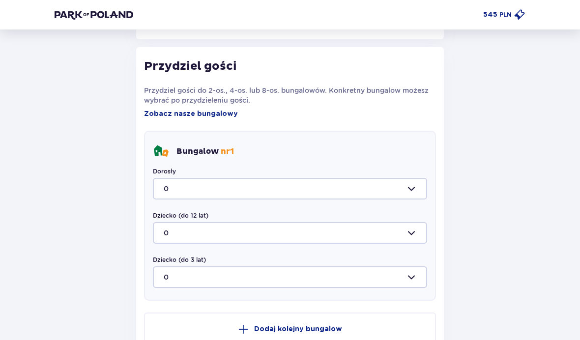
scroll to position [491, 0]
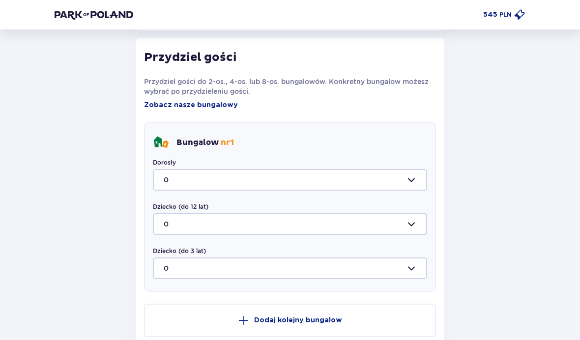
click at [412, 179] on div at bounding box center [290, 180] width 274 height 22
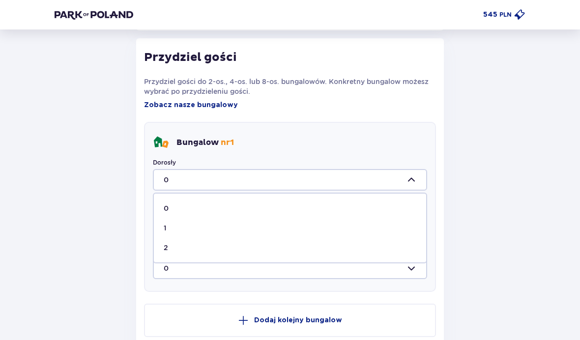
click at [327, 250] on div "2" at bounding box center [290, 248] width 253 height 10
type input "2"
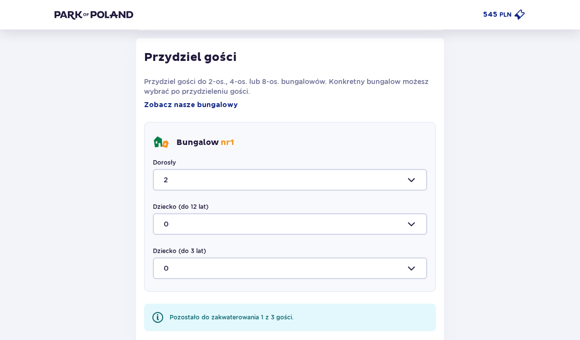
click at [376, 228] on div at bounding box center [290, 224] width 274 height 22
click at [324, 276] on div "1" at bounding box center [290, 273] width 253 height 10
type input "1"
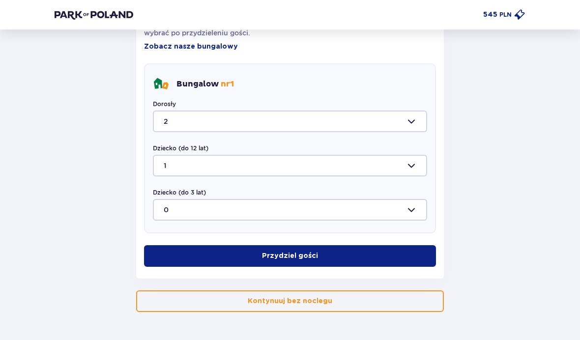
scroll to position [545, 0]
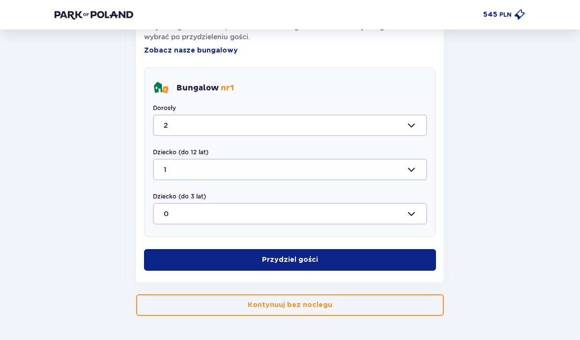
click at [350, 262] on button "Przydziel gości" at bounding box center [290, 260] width 292 height 22
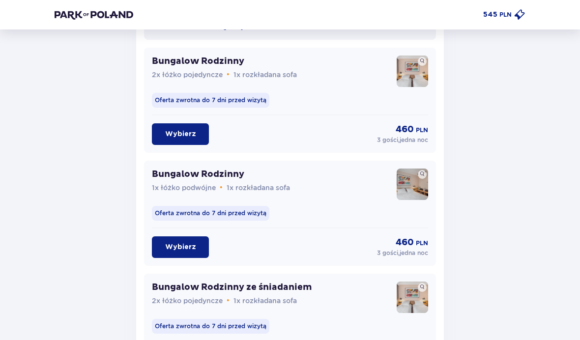
scroll to position [882, 0]
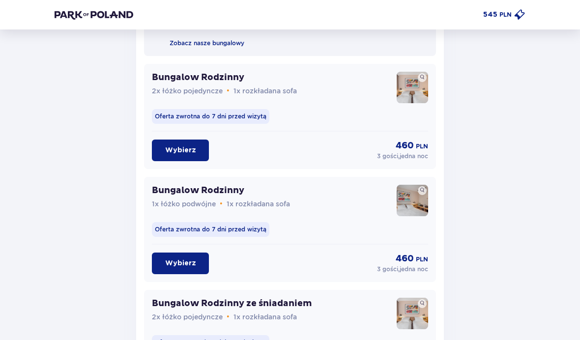
click at [190, 259] on p "Wybierz" at bounding box center [180, 264] width 31 height 10
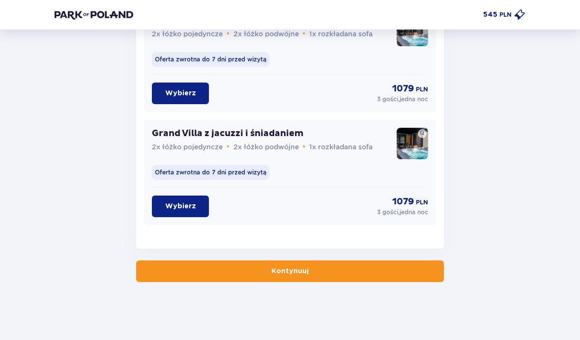
scroll to position [1619, 0]
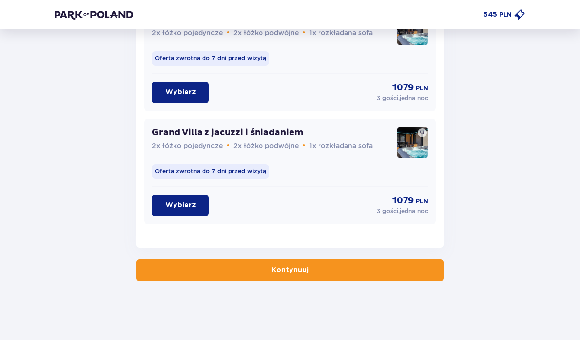
click at [415, 272] on button "Kontynuuj" at bounding box center [290, 271] width 308 height 22
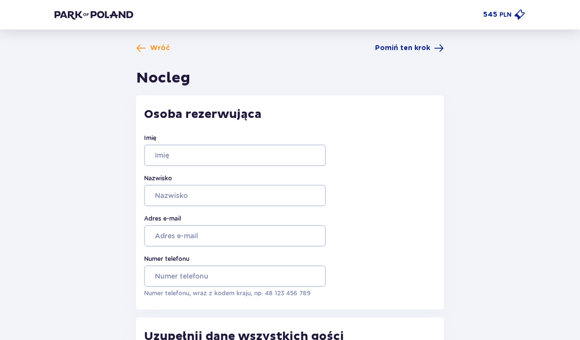
click at [94, 19] on img at bounding box center [94, 15] width 79 height 10
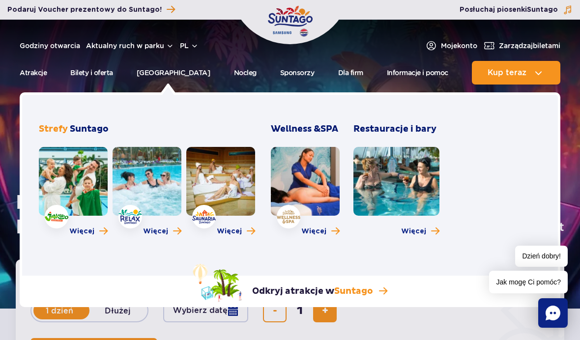
click at [231, 168] on link at bounding box center [220, 181] width 69 height 69
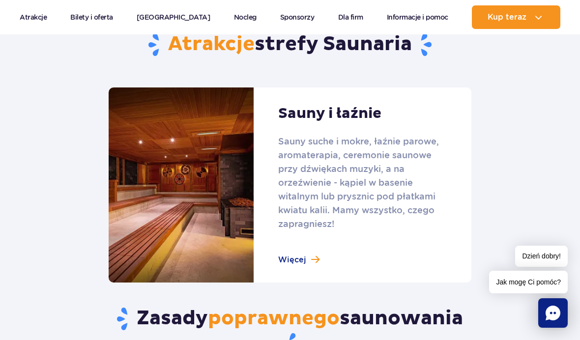
scroll to position [642, 0]
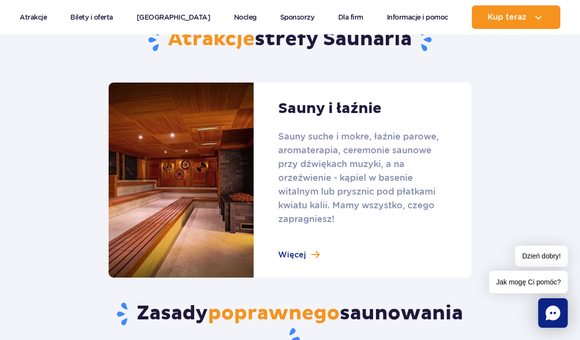
click at [295, 247] on link at bounding box center [290, 180] width 363 height 195
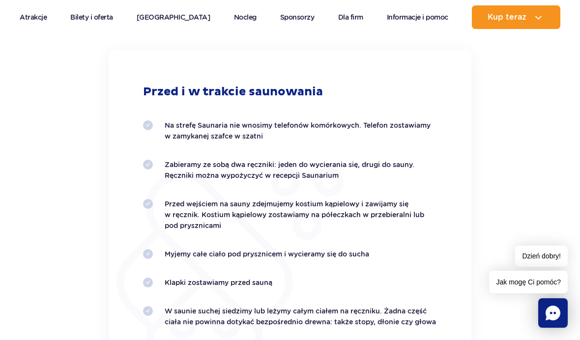
scroll to position [1862, 0]
